Goal: Task Accomplishment & Management: Manage account settings

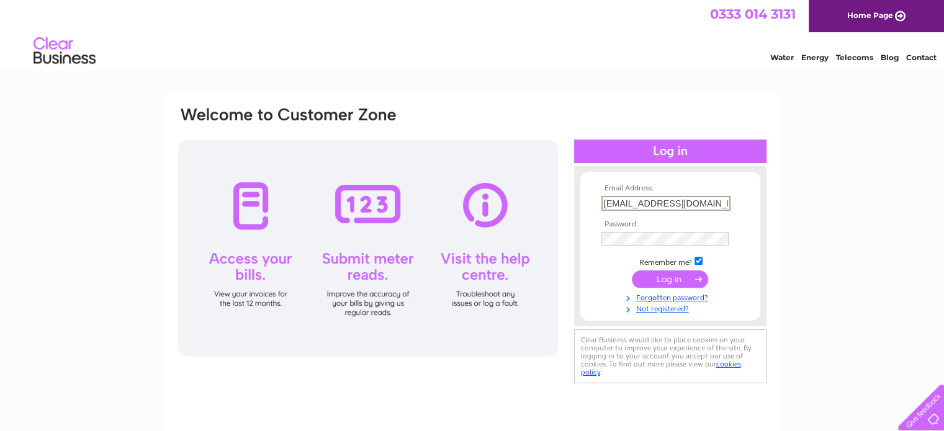
click at [658, 203] on input "d.oneillbutchers@outlook.com" at bounding box center [666, 203] width 129 height 15
click at [924, 324] on div "Email Address: d.oneillbutchers@outlook.com Password:" at bounding box center [472, 373] width 944 height 560
click at [603, 202] on input "d.oneillbutchers@outlook.com" at bounding box center [666, 203] width 129 height 15
click at [686, 197] on input "Ooneillbutchers@outlook.com" at bounding box center [666, 203] width 129 height 15
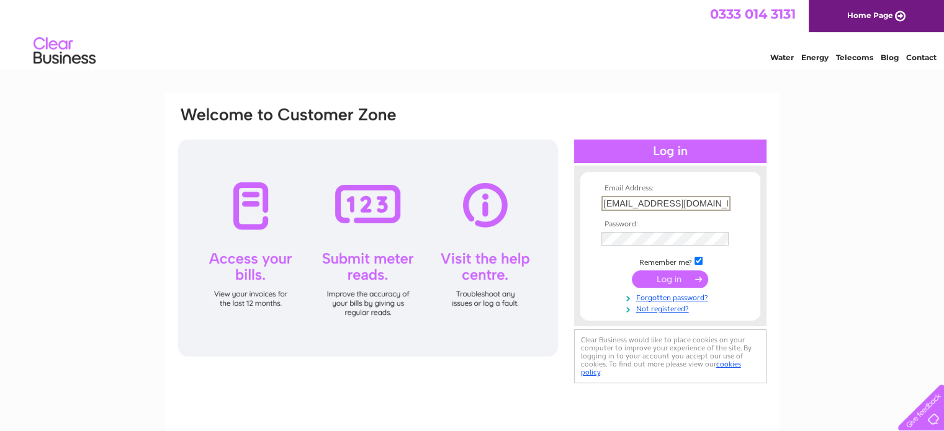
click at [686, 197] on input "Ooneillbutchers@outlook.com" at bounding box center [666, 203] width 129 height 15
click at [673, 206] on input "Ooneillbutchers@outlook.com" at bounding box center [666, 203] width 129 height 15
click at [603, 201] on input "Ooneillbutchers@outlook.com" at bounding box center [666, 203] width 129 height 15
type input "[EMAIL_ADDRESS][DOMAIN_NAME]"
click at [847, 248] on div "Email Address: Oneillbutchers@outlook.com Password:" at bounding box center [472, 373] width 944 height 560
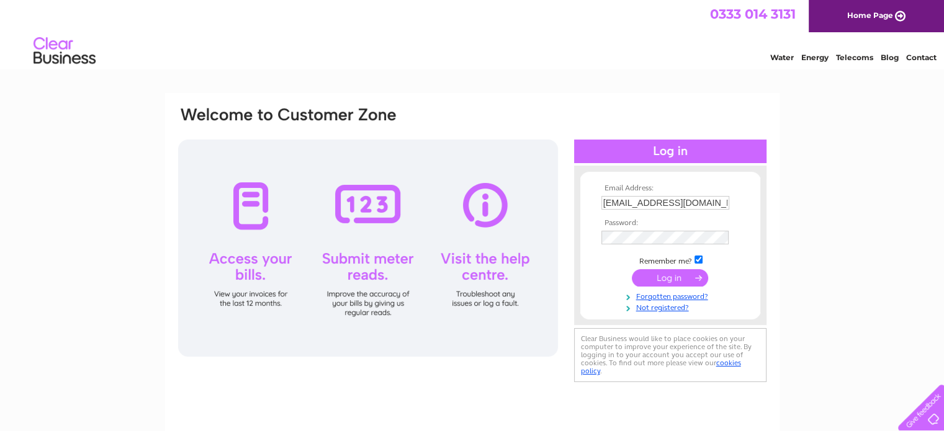
click at [666, 278] on input "submit" at bounding box center [670, 277] width 76 height 17
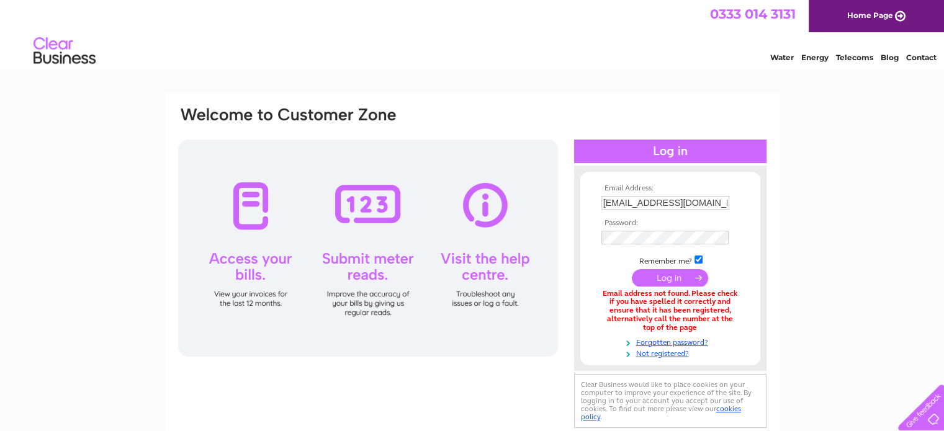
click at [660, 276] on input "submit" at bounding box center [670, 277] width 76 height 17
click at [251, 220] on div at bounding box center [368, 248] width 380 height 217
click at [685, 278] on input "submit" at bounding box center [670, 277] width 76 height 17
click at [646, 277] on input "submit" at bounding box center [670, 277] width 76 height 17
drag, startPoint x: 643, startPoint y: 273, endPoint x: 636, endPoint y: 263, distance: 12.6
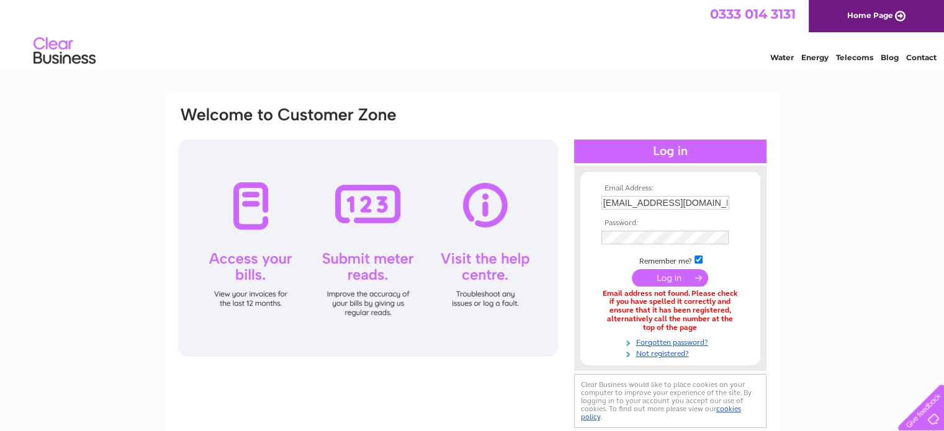
click at [642, 273] on input "submit" at bounding box center [670, 277] width 76 height 17
click at [829, 258] on div "Email Address: [EMAIL_ADDRESS][DOMAIN_NAME] Password:" at bounding box center [472, 374] width 944 height 563
click at [672, 273] on input "submit" at bounding box center [670, 277] width 76 height 17
click at [649, 202] on input "Oneillbutchers@outlook.com" at bounding box center [666, 203] width 129 height 15
type input "3"
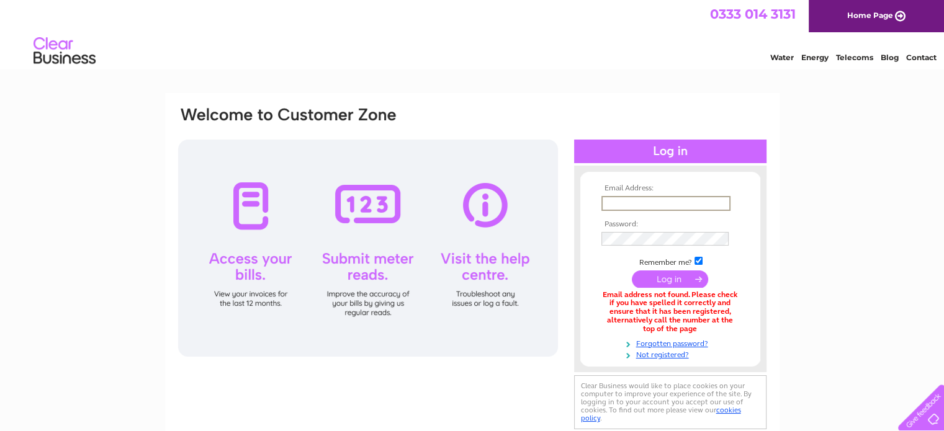
click at [649, 202] on input "text" at bounding box center [666, 203] width 129 height 15
type input "Onneilbutchers@gmail.com"
click at [638, 276] on input "submit" at bounding box center [670, 277] width 76 height 17
click at [680, 285] on input "submit" at bounding box center [670, 277] width 76 height 17
click at [616, 203] on input "[EMAIL_ADDRESS][DOMAIN_NAME]" at bounding box center [666, 203] width 129 height 15
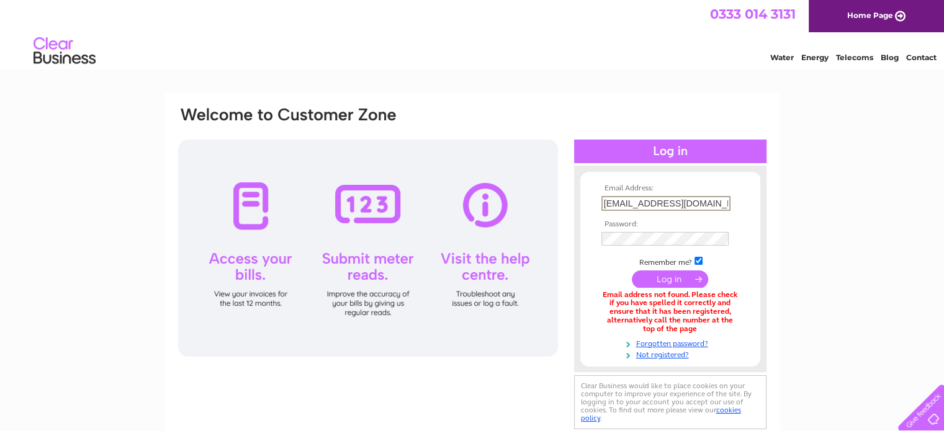
type input "Oneilbutchers@gmail.com"
click at [664, 272] on input "submit" at bounding box center [670, 277] width 76 height 17
drag, startPoint x: 720, startPoint y: 198, endPoint x: 587, endPoint y: 213, distance: 133.7
click at [587, 213] on form "Email Address: [EMAIL_ADDRESS][DOMAIN_NAME] Password:" at bounding box center [670, 272] width 180 height 176
type input "[EMAIL_ADDRESS][DOMAIN_NAME]"
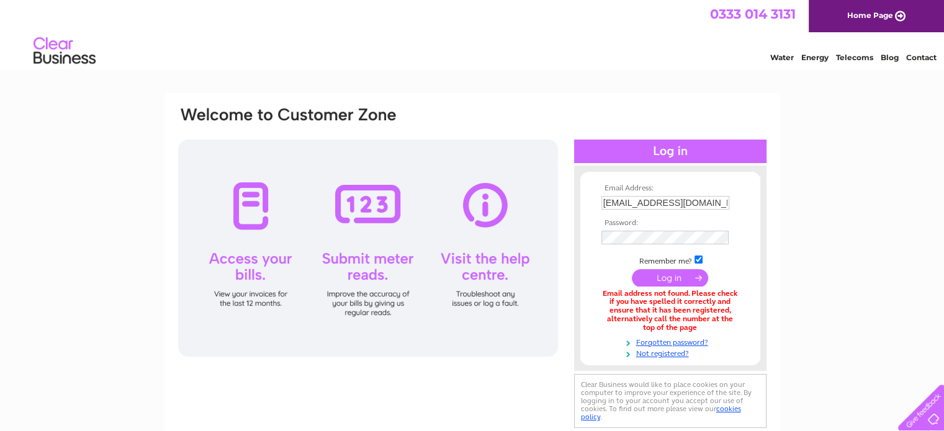
click at [647, 277] on input "submit" at bounding box center [670, 277] width 76 height 17
click at [661, 274] on input "submit" at bounding box center [670, 277] width 76 height 17
click at [659, 279] on input "submit" at bounding box center [670, 277] width 76 height 17
